Goal: Task Accomplishment & Management: Manage account settings

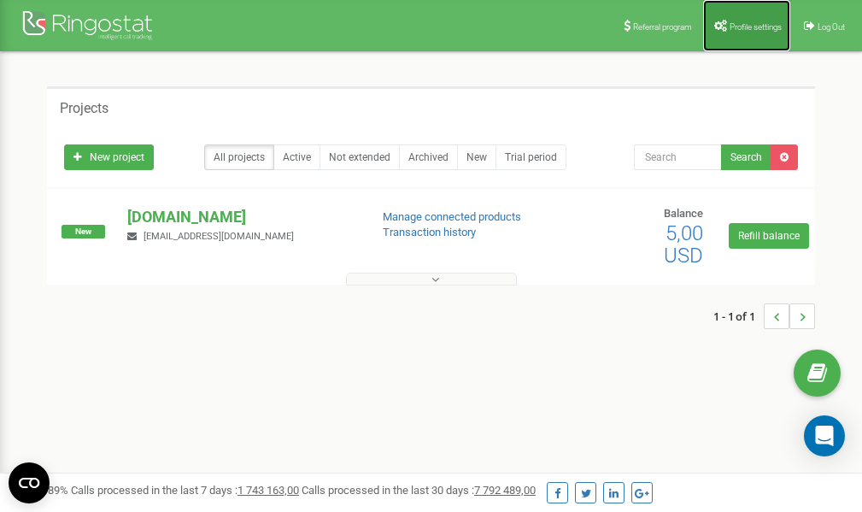
click at [750, 25] on span "Profile settings" at bounding box center [755, 26] width 52 height 9
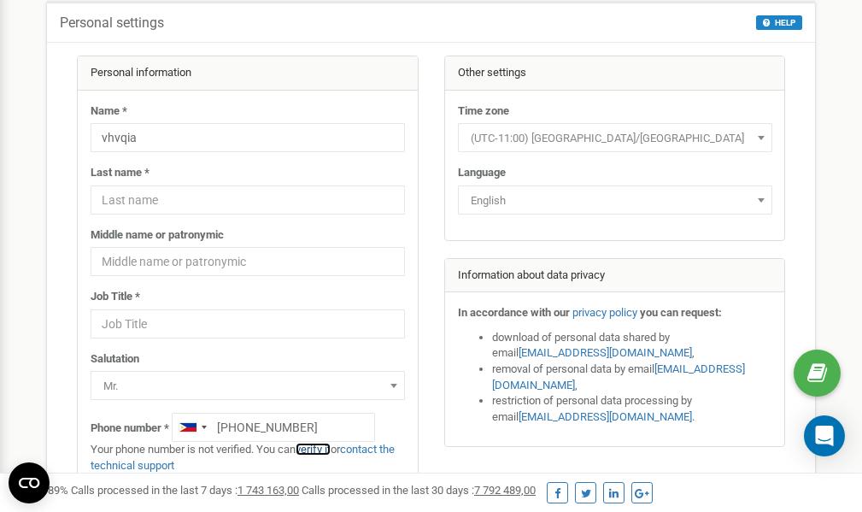
click at [315, 448] on link "verify it" at bounding box center [312, 448] width 35 height 13
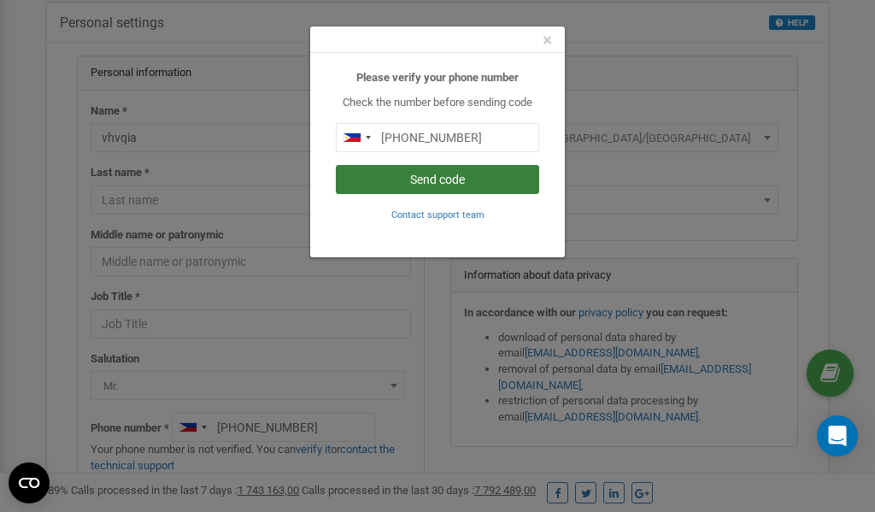
click at [453, 178] on button "Send code" at bounding box center [437, 179] width 203 height 29
